Goal: Navigation & Orientation: Find specific page/section

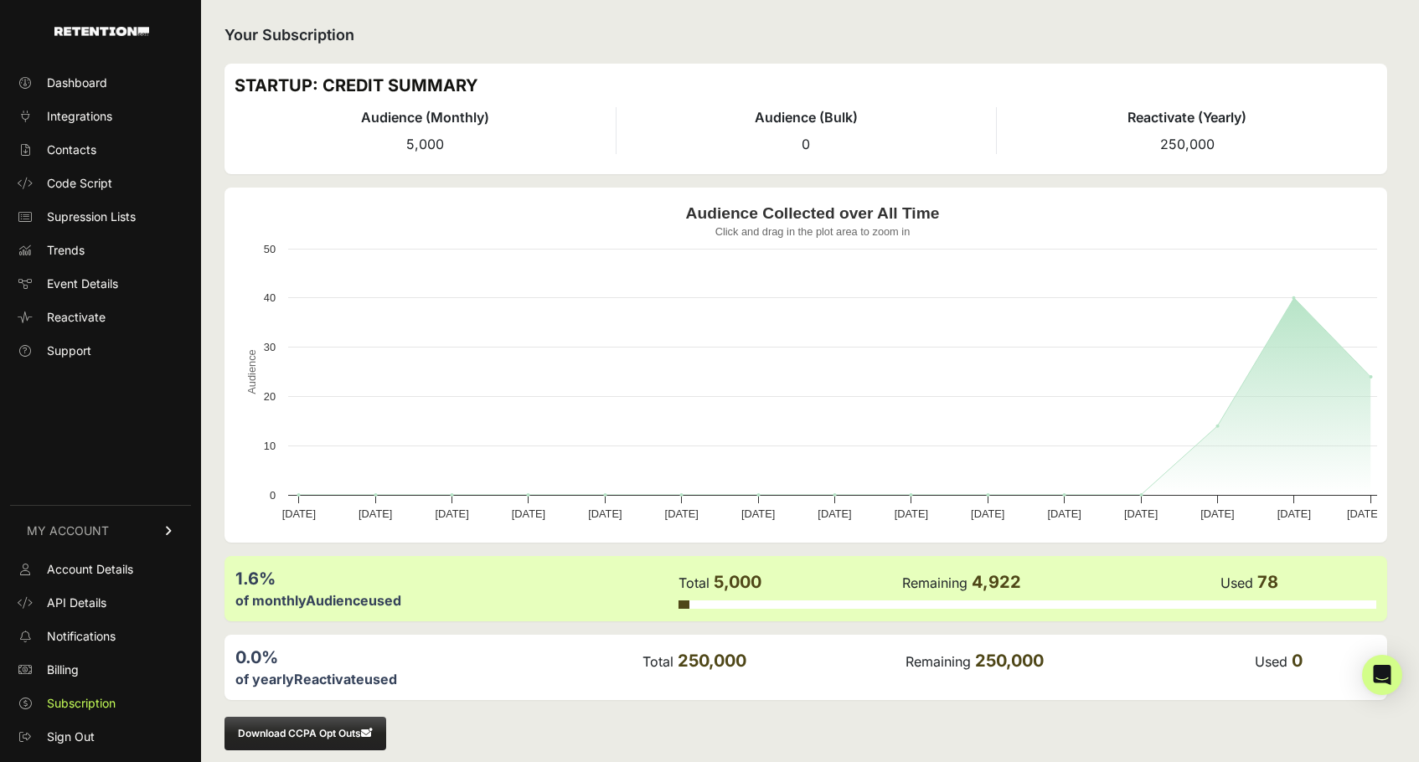
scroll to position [18, 0]
click at [103, 83] on span "Dashboard" at bounding box center [77, 83] width 60 height 17
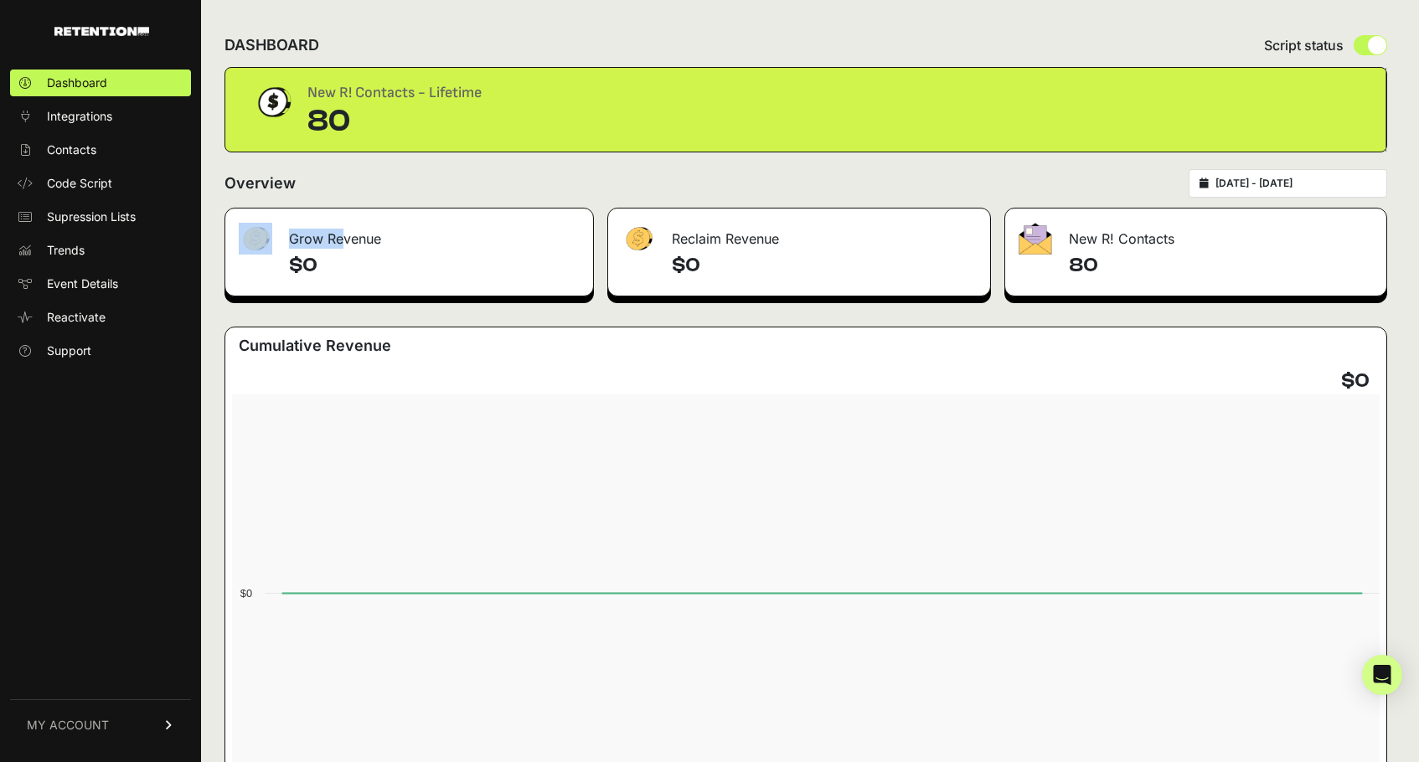
drag, startPoint x: 319, startPoint y: 243, endPoint x: 472, endPoint y: 234, distance: 152.7
click at [472, 234] on div "Grow Revenue" at bounding box center [409, 234] width 368 height 50
